Goal: Information Seeking & Learning: Learn about a topic

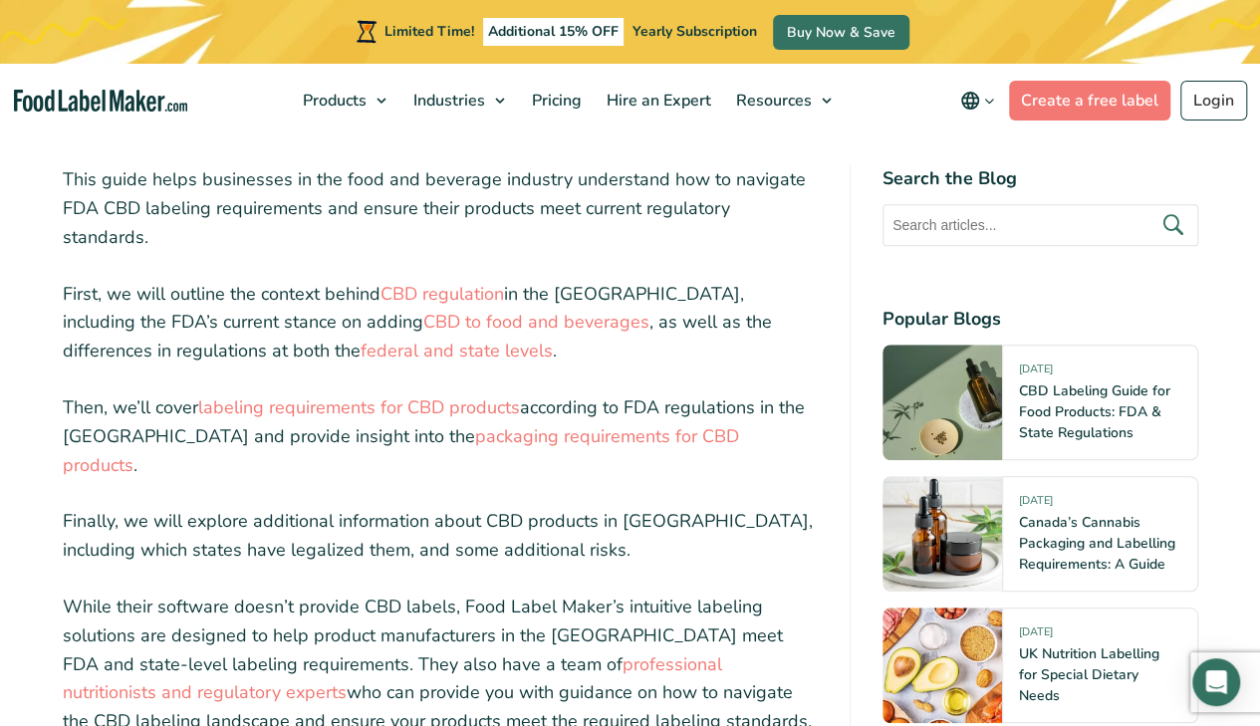
scroll to position [586, 0]
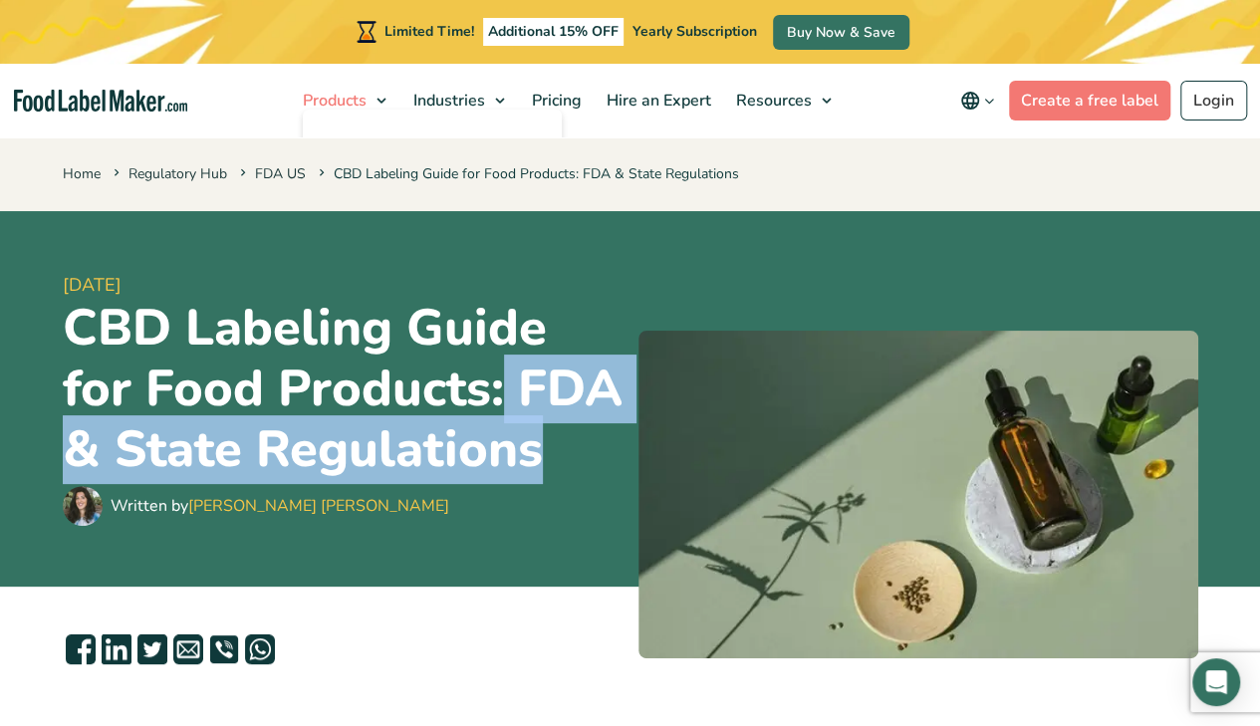
click at [369, 98] on span "Products" at bounding box center [333, 101] width 72 height 22
click at [388, 97] on link "Products" at bounding box center [344, 101] width 106 height 74
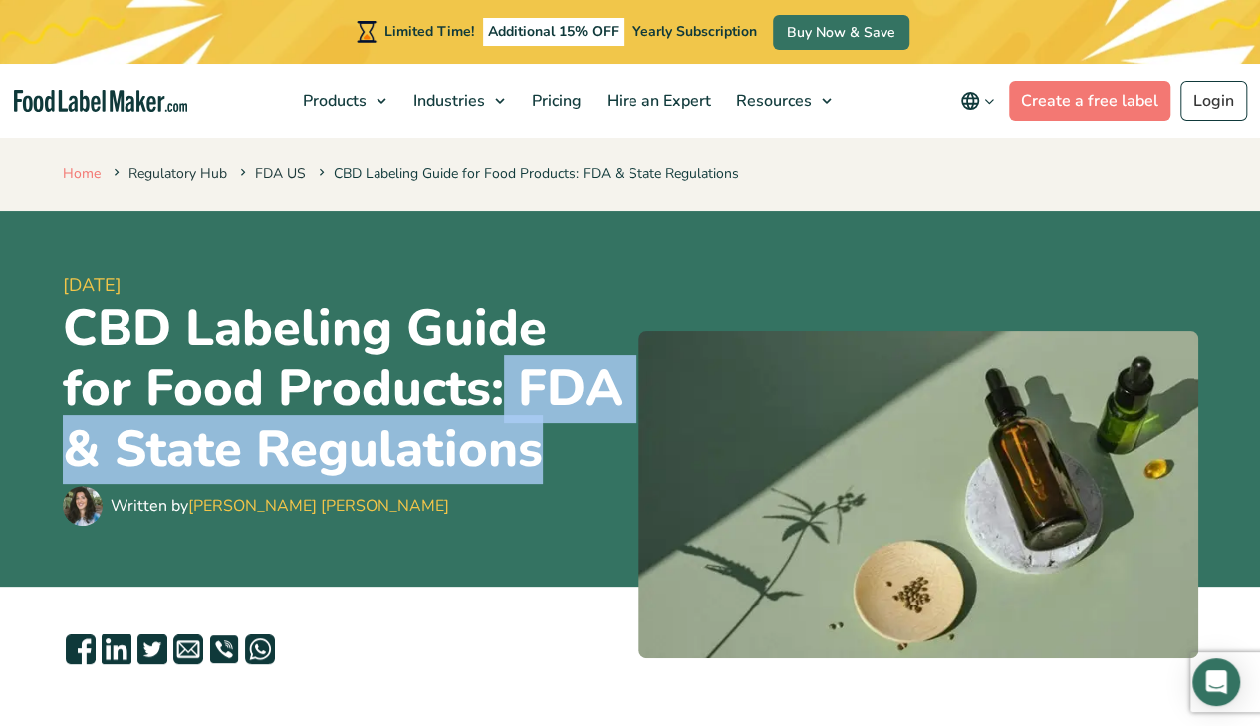
click at [77, 176] on link "Home" at bounding box center [82, 173] width 38 height 19
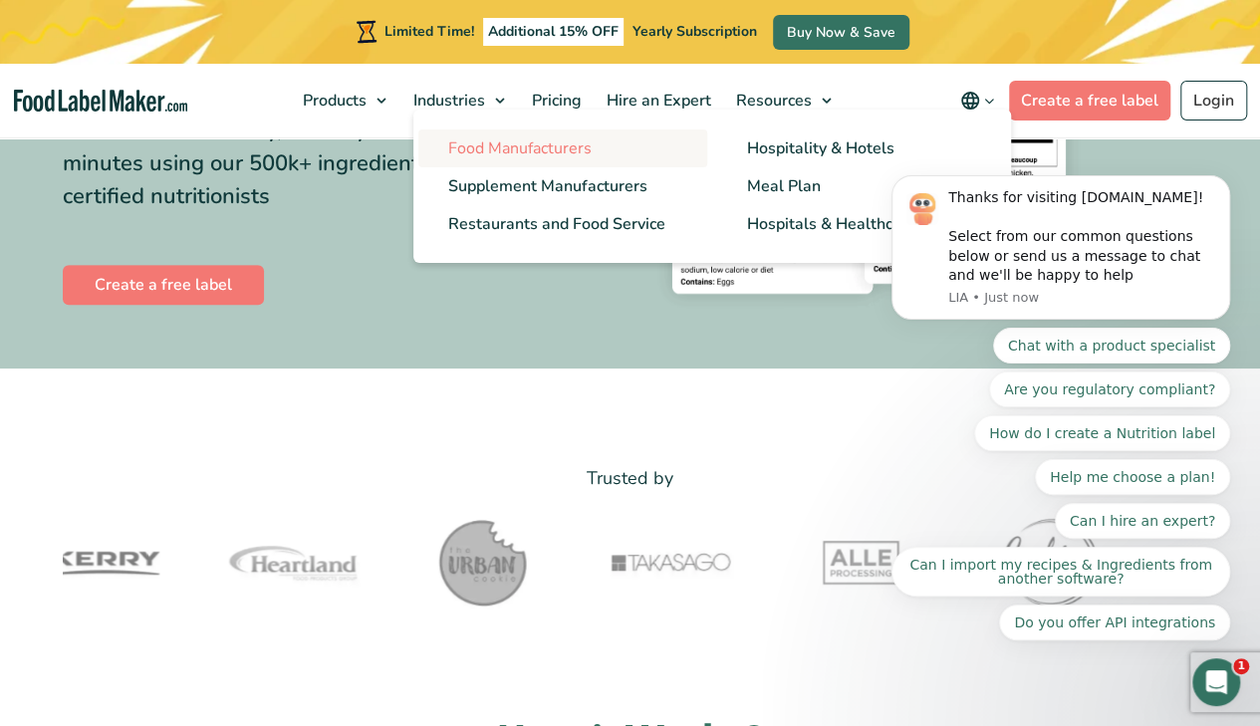
scroll to position [367, 0]
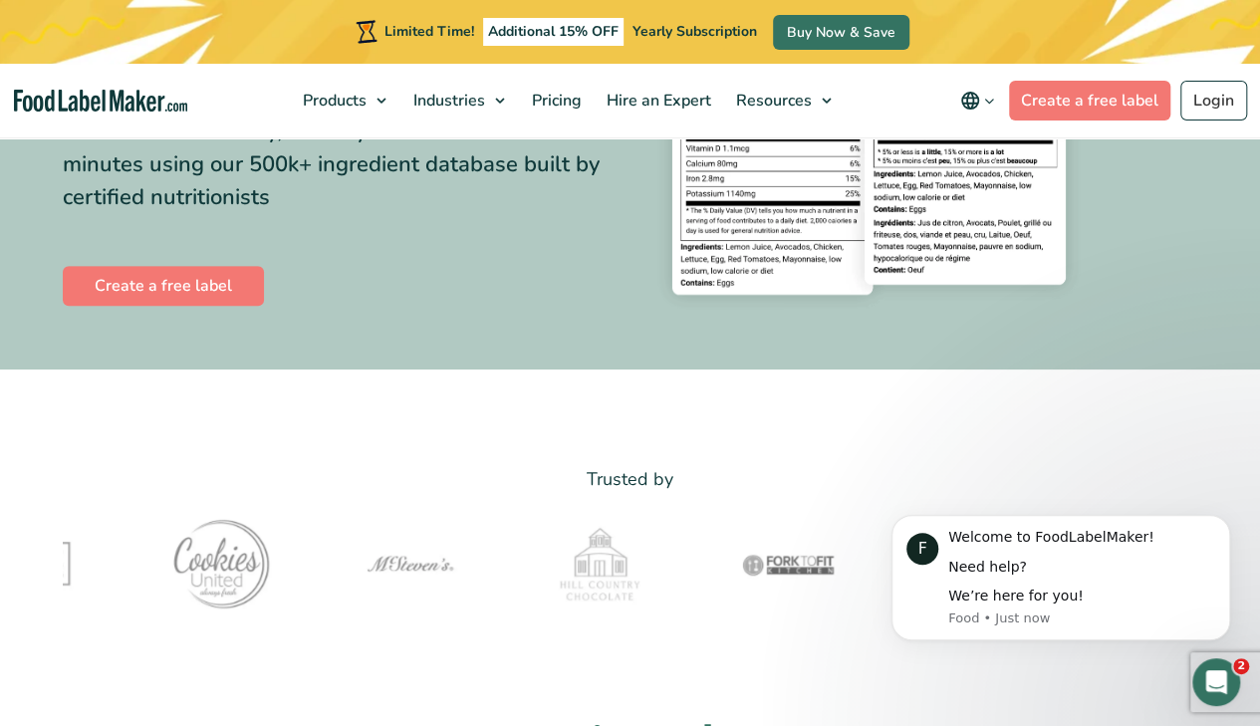
click at [0, 286] on section "Easily Analyze Recipes and Create FDA Compliant Nutrition Labels Save time and …" at bounding box center [630, 69] width 1260 height 602
